Goal: Contribute content: Add original content to the website for others to see

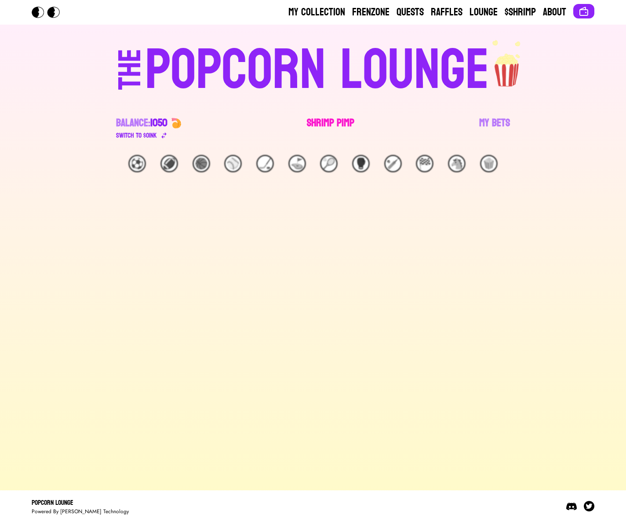
click at [330, 122] on link "Shrimp Pimp" at bounding box center [330, 128] width 47 height 25
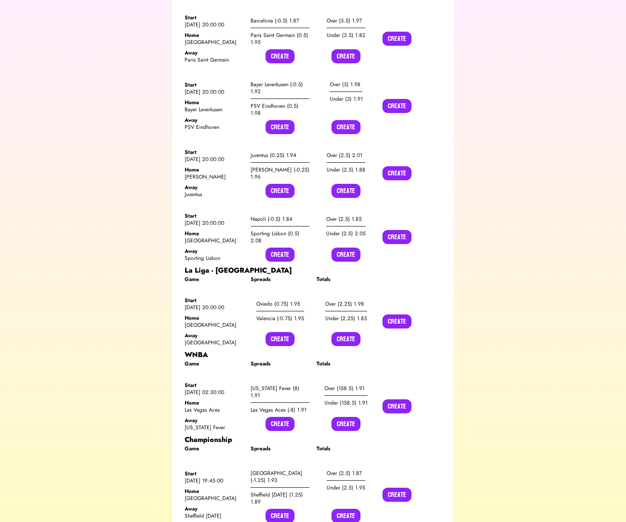
scroll to position [1231, 0]
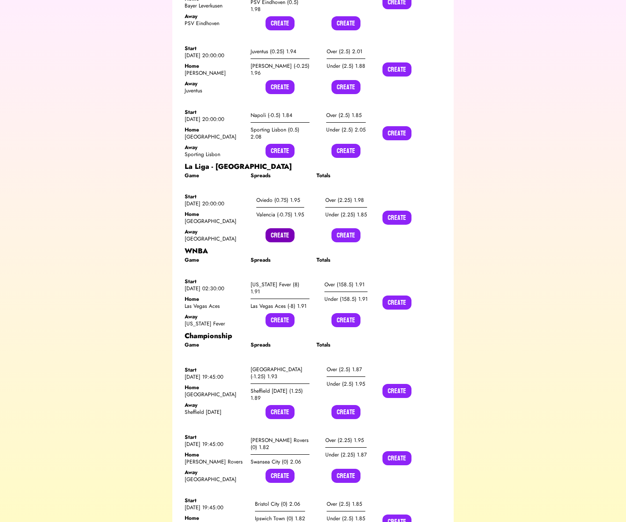
click at [285, 228] on button "Create" at bounding box center [279, 235] width 29 height 14
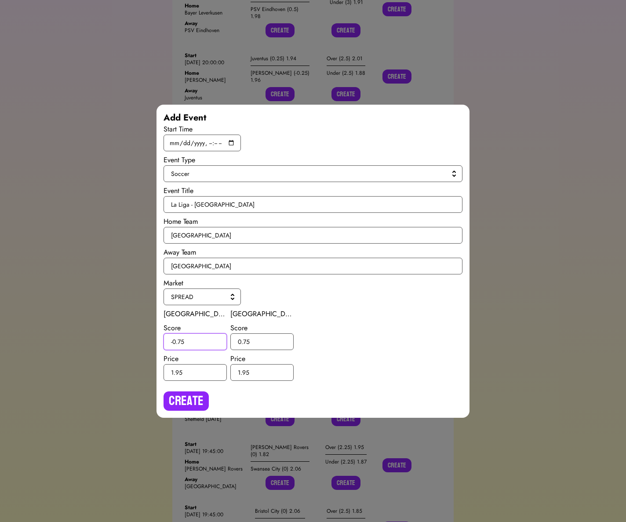
click at [180, 340] on input "-0.75" at bounding box center [195, 341] width 63 height 17
type input "-0.5"
click at [247, 340] on input "0.75" at bounding box center [261, 341] width 63 height 17
type input "0.5"
click at [188, 400] on button "Create" at bounding box center [186, 400] width 45 height 19
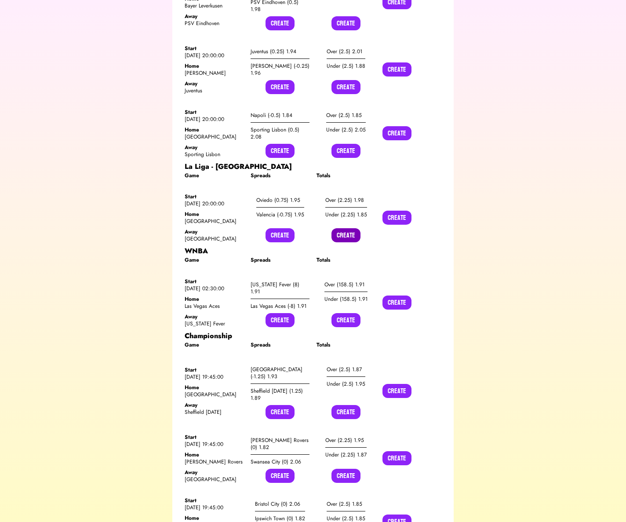
click at [350, 228] on button "Create" at bounding box center [345, 235] width 29 height 14
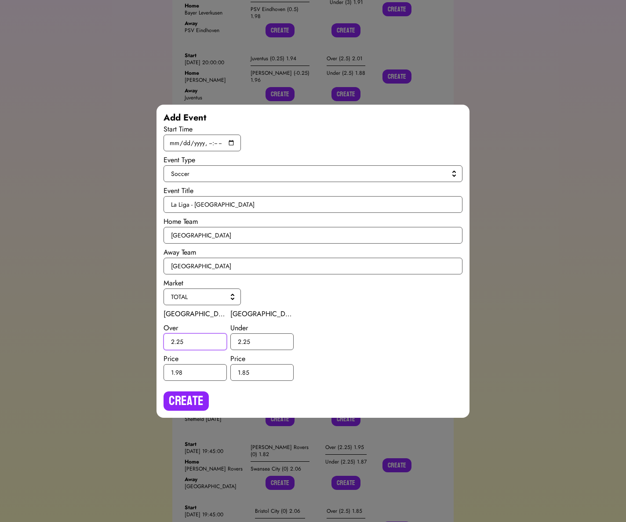
click at [180, 343] on input "2.25" at bounding box center [195, 341] width 63 height 17
type input "2.5"
click at [246, 341] on input "2.25" at bounding box center [261, 341] width 63 height 17
type input "2.5"
click at [190, 400] on button "Create" at bounding box center [186, 400] width 45 height 19
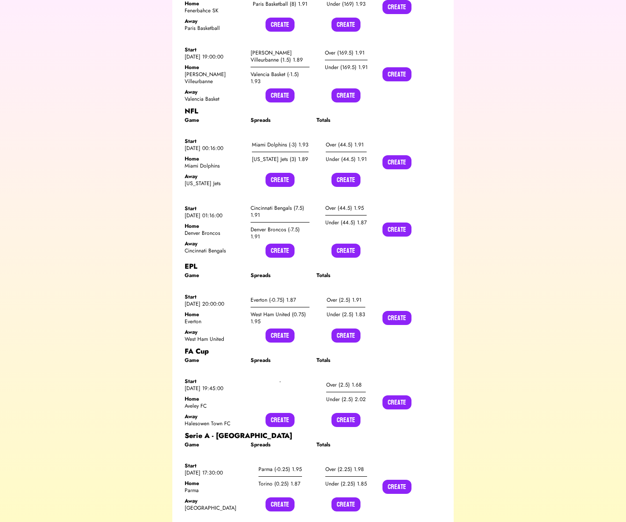
scroll to position [3653, 0]
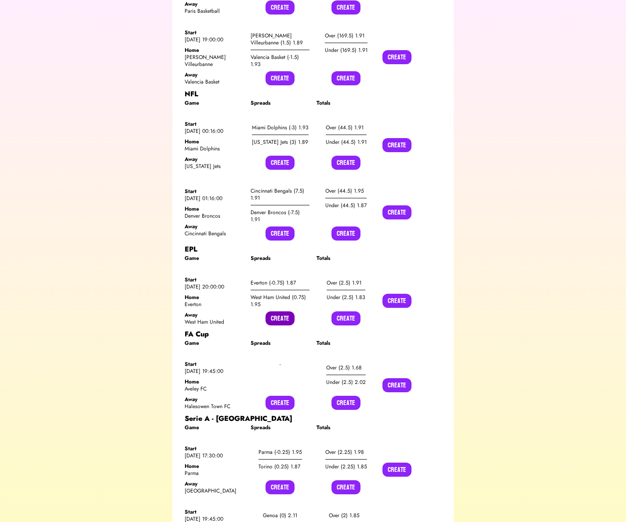
click at [273, 311] on button "Create" at bounding box center [279, 318] width 29 height 14
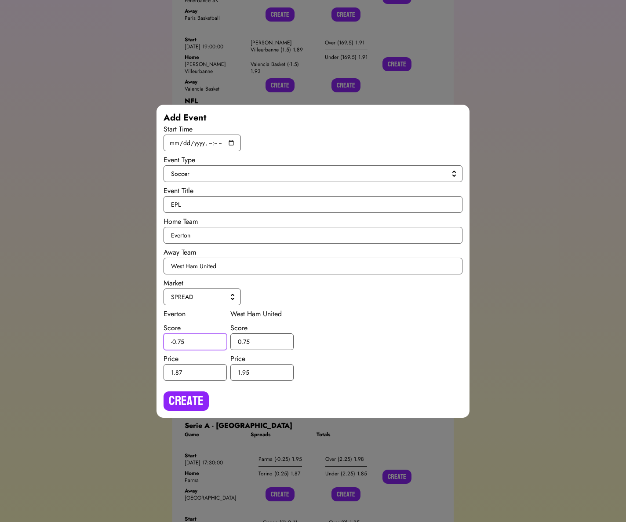
click at [181, 342] on input "-0.75" at bounding box center [195, 341] width 63 height 17
type input "-0.5"
click at [246, 340] on input "0.75" at bounding box center [261, 341] width 63 height 17
type input "0.5"
click at [197, 400] on button "Create" at bounding box center [186, 400] width 45 height 19
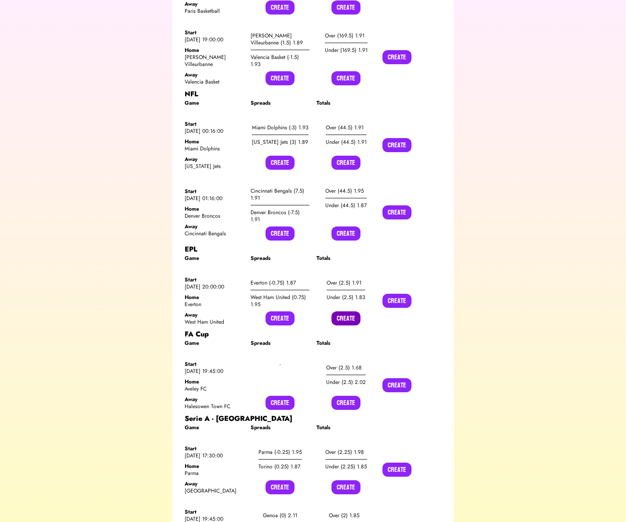
click at [337, 311] on button "Create" at bounding box center [345, 318] width 29 height 14
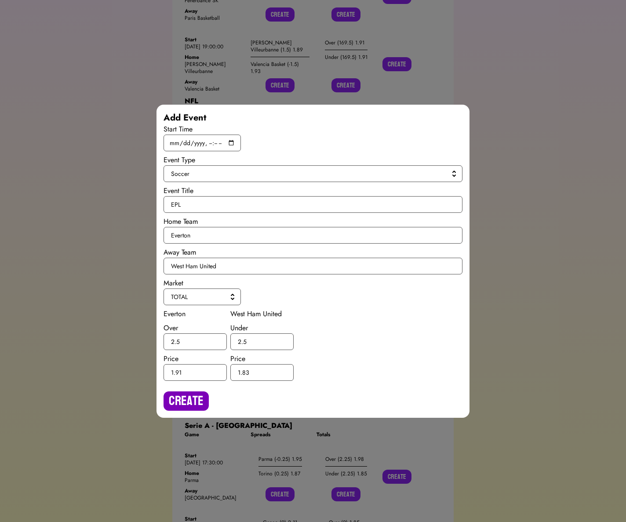
click at [185, 403] on button "Create" at bounding box center [186, 400] width 45 height 19
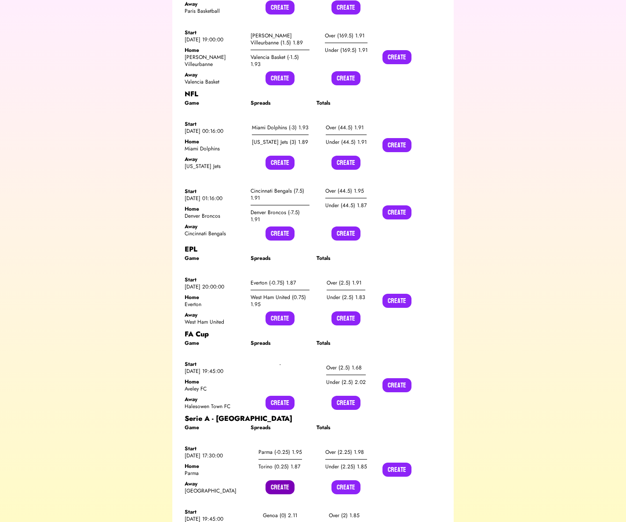
click at [279, 480] on button "Create" at bounding box center [279, 487] width 29 height 14
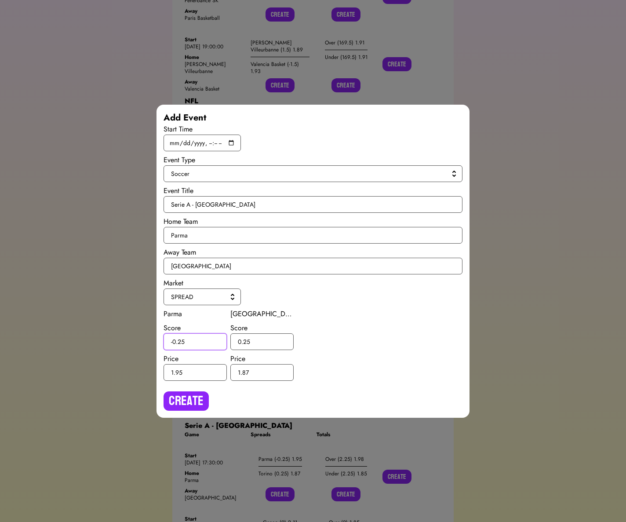
click at [180, 341] on input "-0.25" at bounding box center [195, 341] width 63 height 17
type input "-0.5"
click at [247, 341] on input "0.25" at bounding box center [261, 341] width 63 height 17
type input "0.5"
click at [193, 391] on button "Create" at bounding box center [186, 400] width 45 height 19
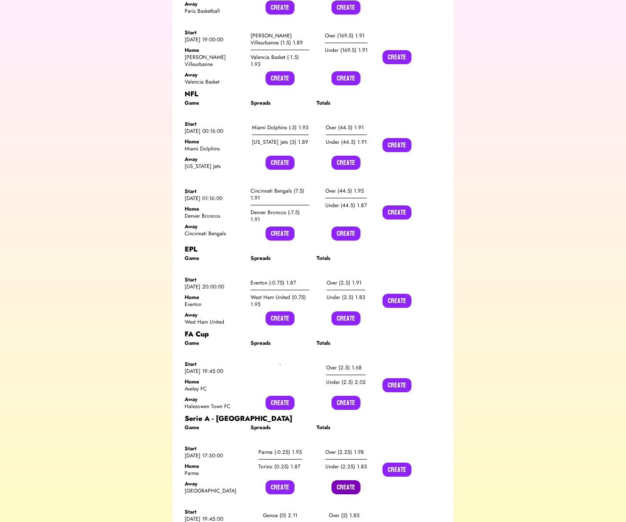
click at [338, 480] on button "Create" at bounding box center [345, 487] width 29 height 14
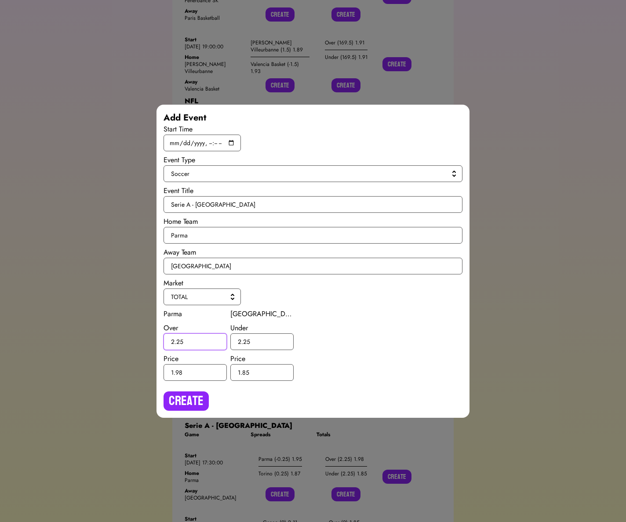
click at [181, 340] on input "2.25" at bounding box center [195, 341] width 63 height 17
type input "2.5"
click at [247, 341] on input "2.25" at bounding box center [261, 341] width 63 height 17
type input "2.5"
click at [202, 391] on button "Create" at bounding box center [186, 400] width 45 height 19
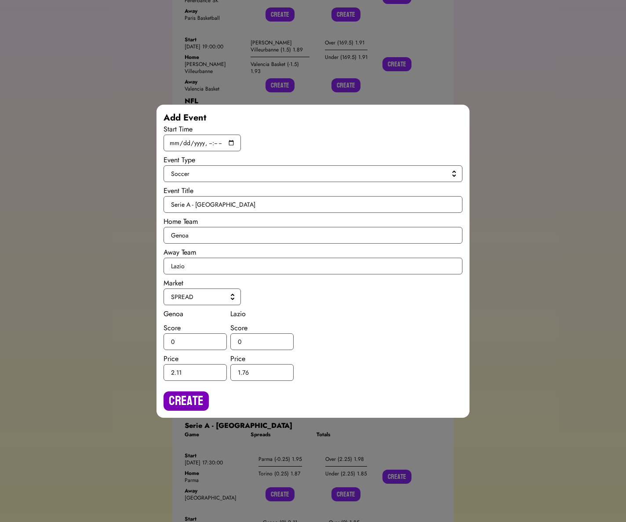
click at [179, 397] on button "Create" at bounding box center [186, 400] width 45 height 19
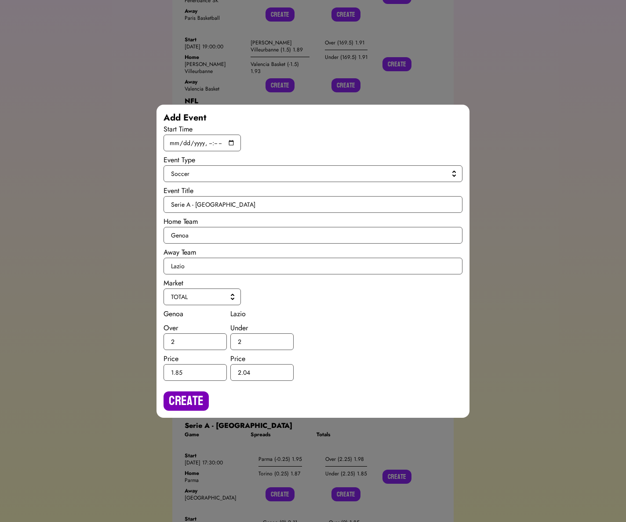
click at [174, 396] on button "Create" at bounding box center [186, 400] width 45 height 19
